Goal: Find specific page/section: Find specific page/section

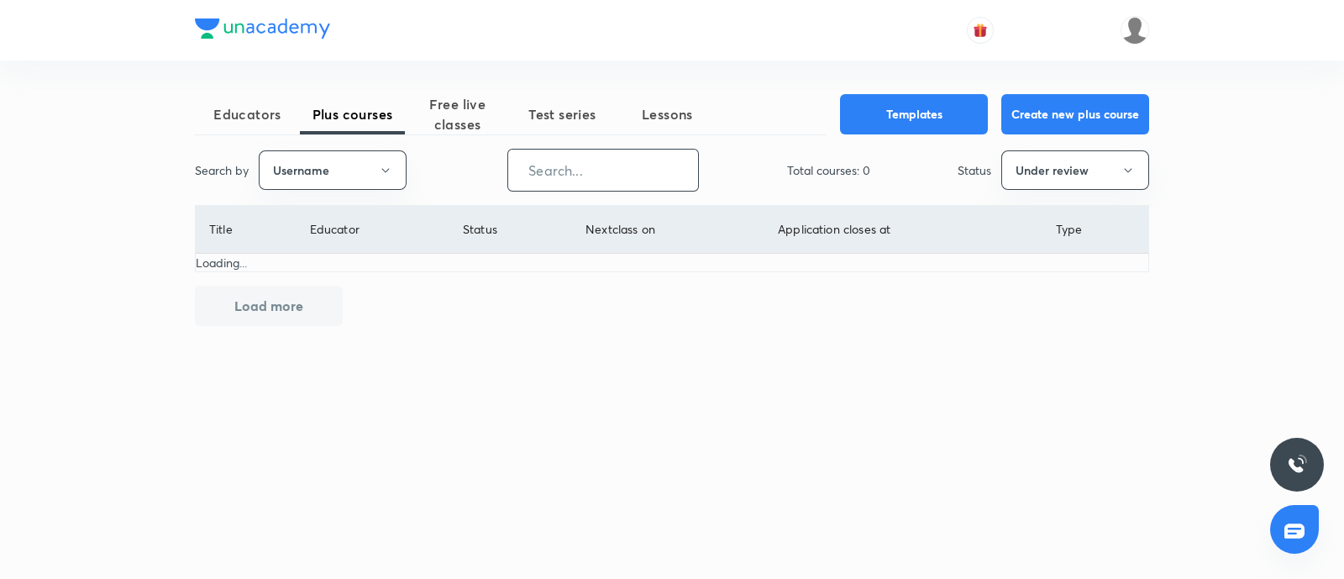
click at [562, 158] on input "text" at bounding box center [603, 170] width 190 height 43
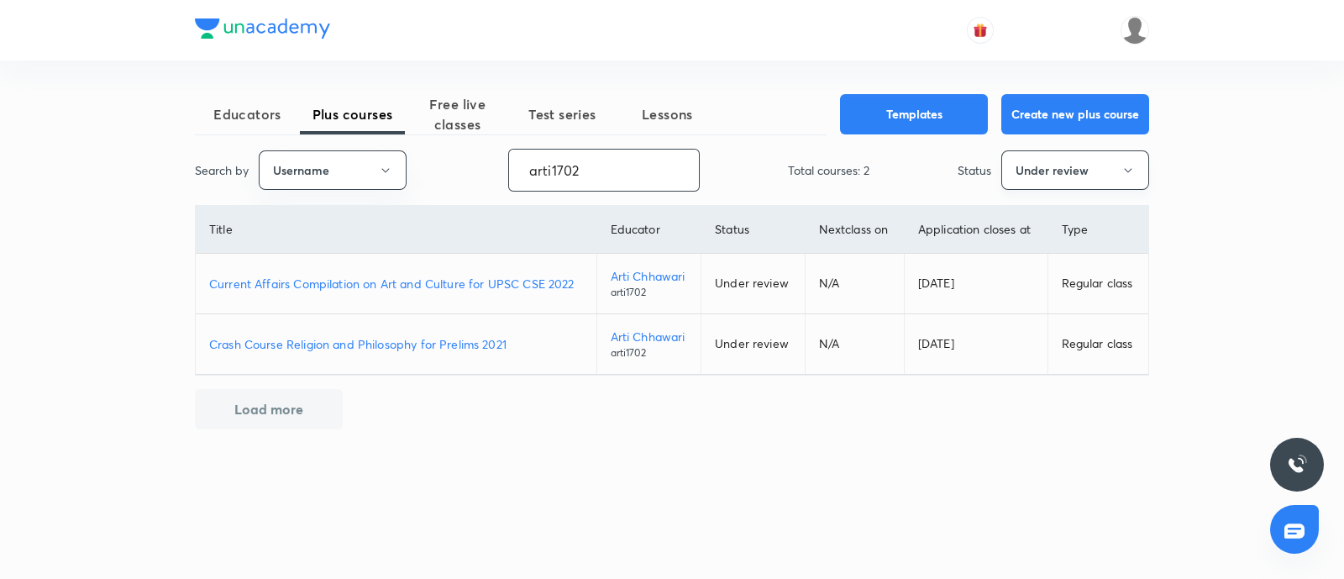
type input "arti1702"
click at [1088, 168] on button "Under review" at bounding box center [1075, 169] width 148 height 39
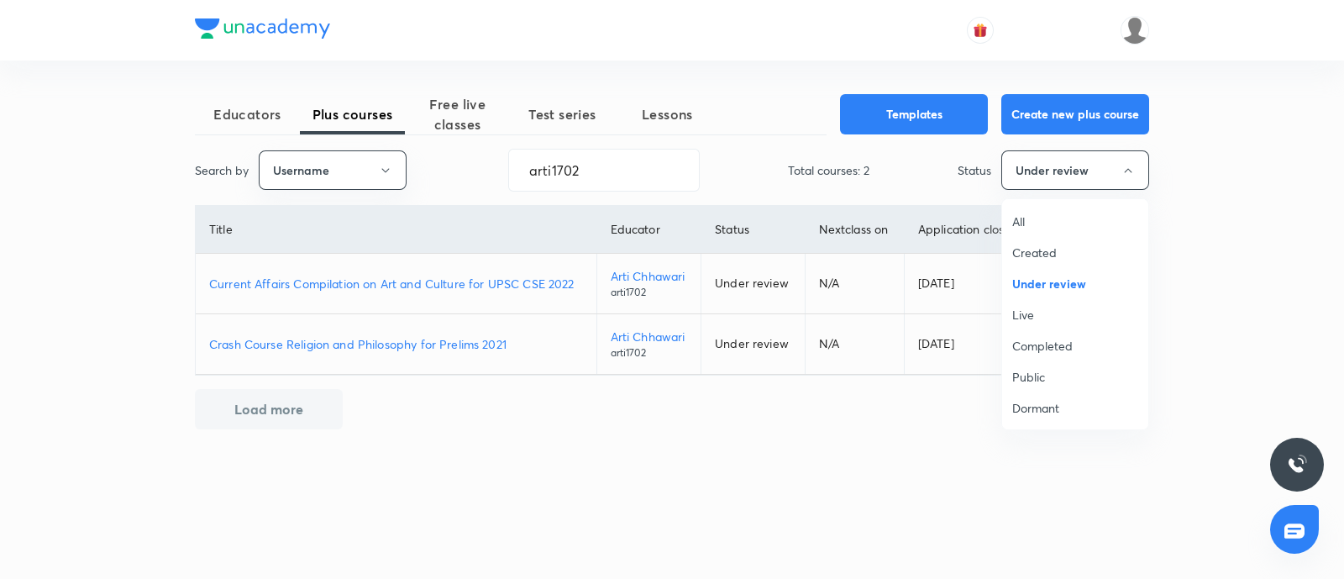
click at [1071, 401] on span "Dormant" at bounding box center [1075, 408] width 126 height 18
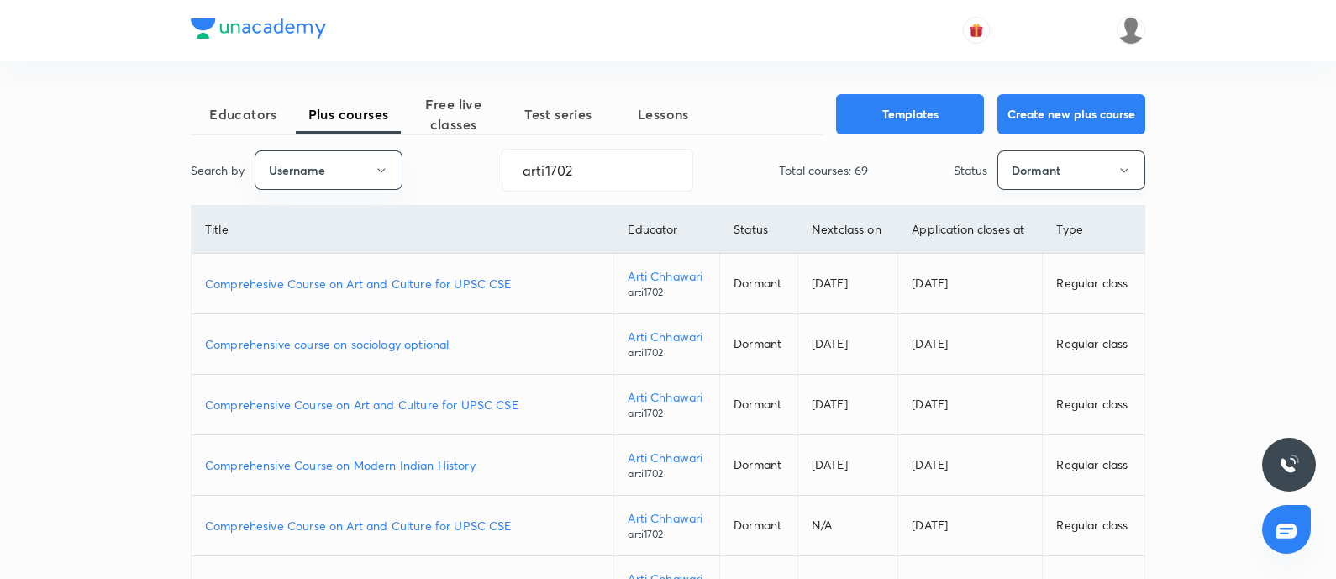
drag, startPoint x: 1057, startPoint y: 171, endPoint x: 1047, endPoint y: 176, distance: 11.3
click at [1047, 176] on button "Dormant" at bounding box center [1071, 169] width 148 height 39
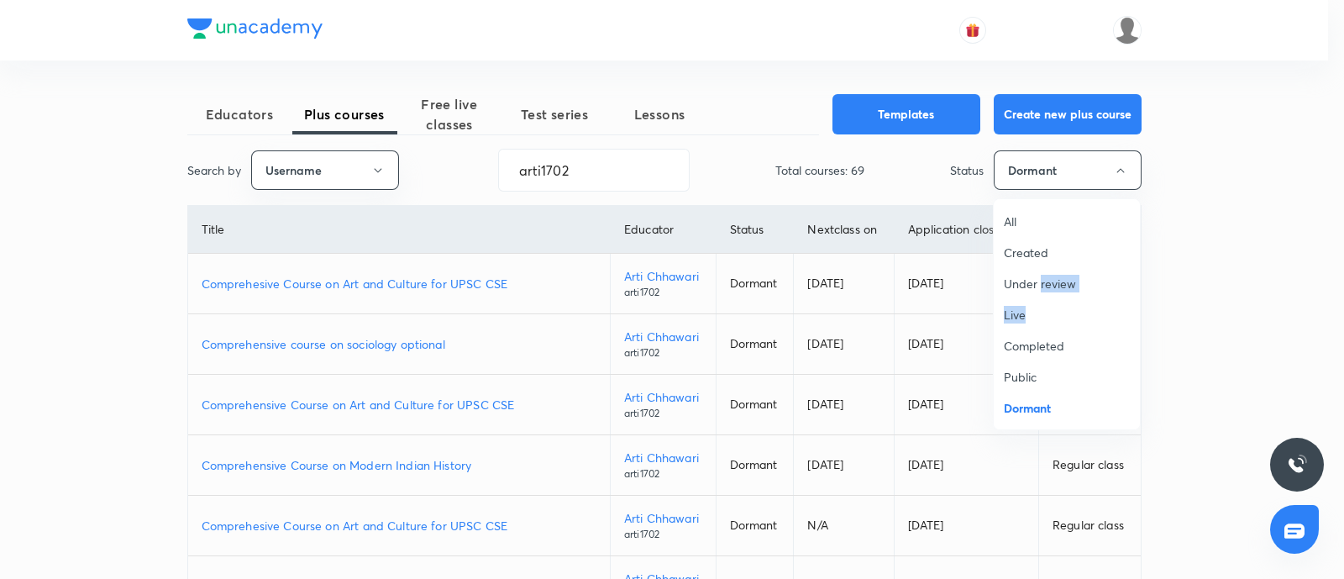
click at [1030, 310] on span "Live" at bounding box center [1067, 315] width 126 height 18
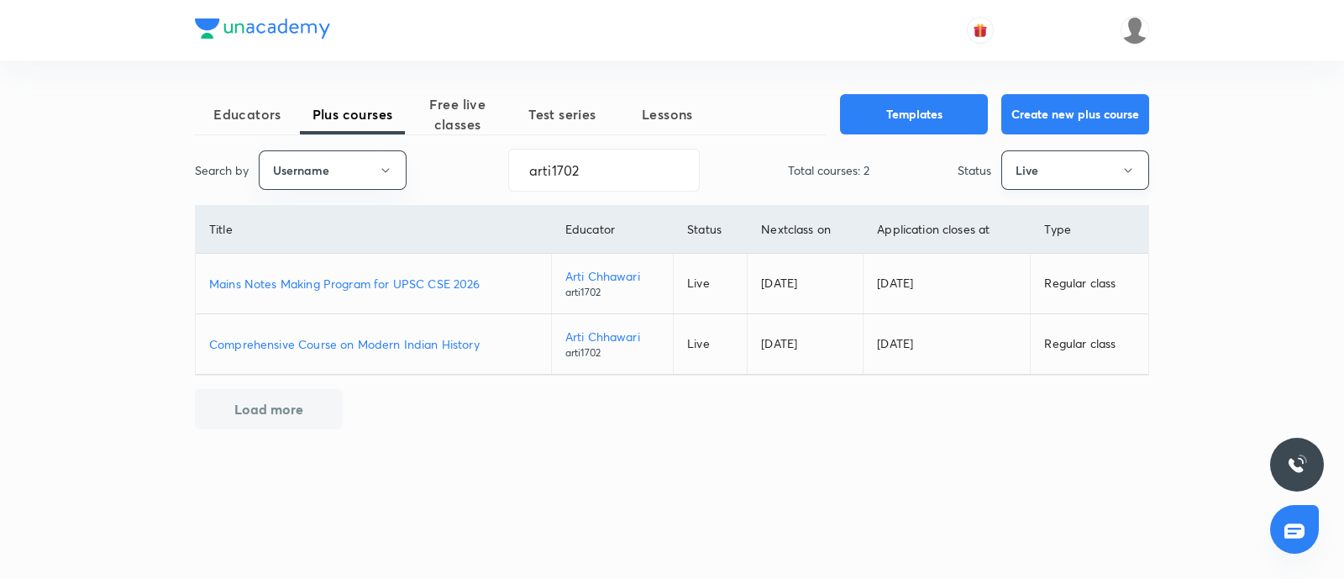
click at [1090, 177] on button "Live" at bounding box center [1075, 169] width 148 height 39
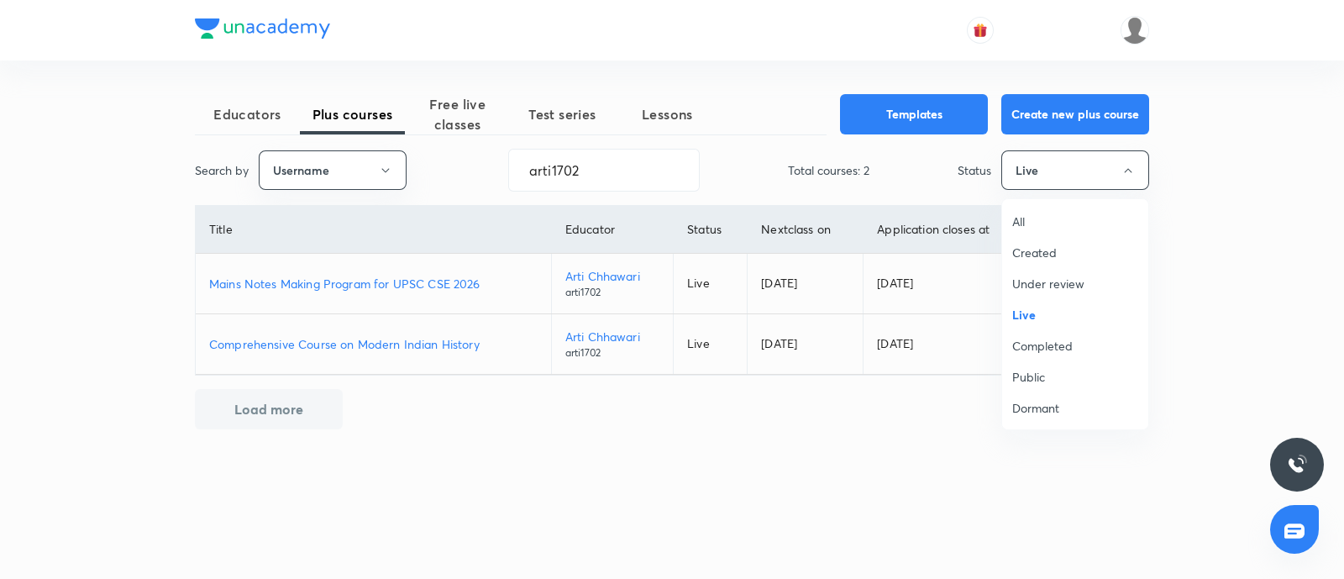
click at [1071, 281] on span "Under review" at bounding box center [1075, 284] width 126 height 18
